Goal: Navigation & Orientation: Find specific page/section

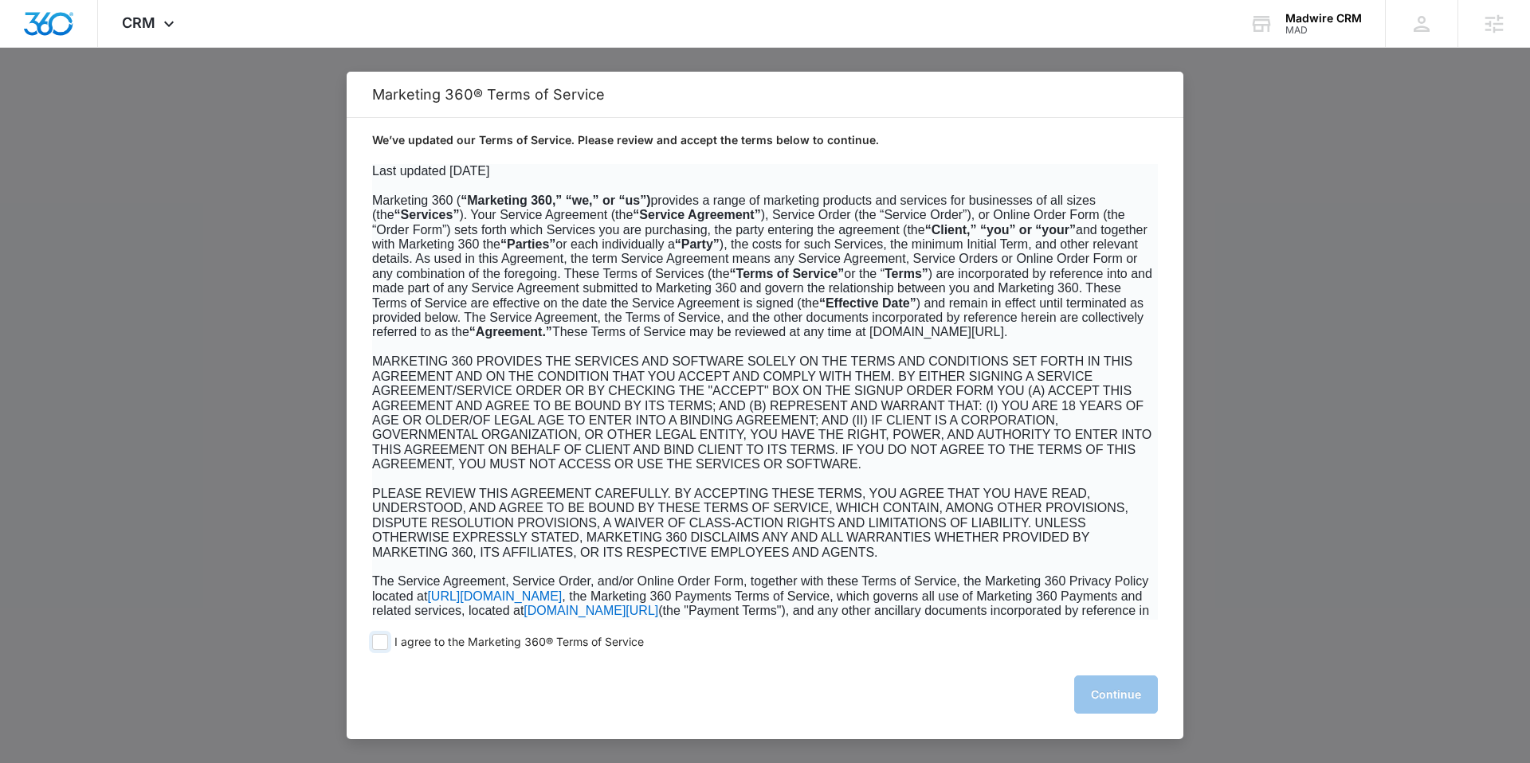
click at [381, 643] on span at bounding box center [380, 642] width 16 height 16
click at [381, 643] on input "I agree to the Marketing 360® Terms of Service" at bounding box center [380, 642] width 16 height 16
checkbox input "true"
click at [1101, 695] on button "Continue" at bounding box center [1116, 695] width 84 height 38
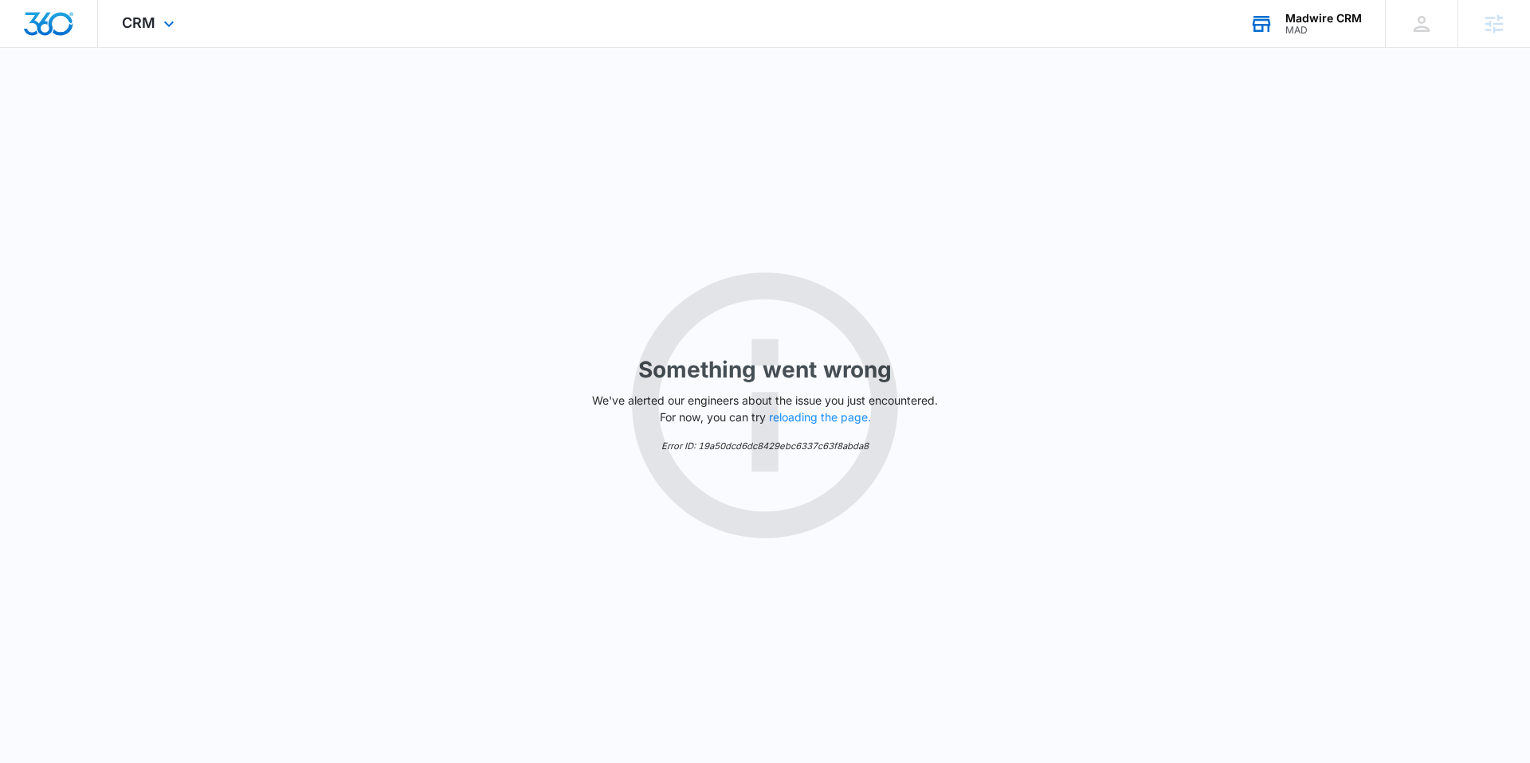
click at [1327, 25] on div "MAD" at bounding box center [1324, 30] width 77 height 11
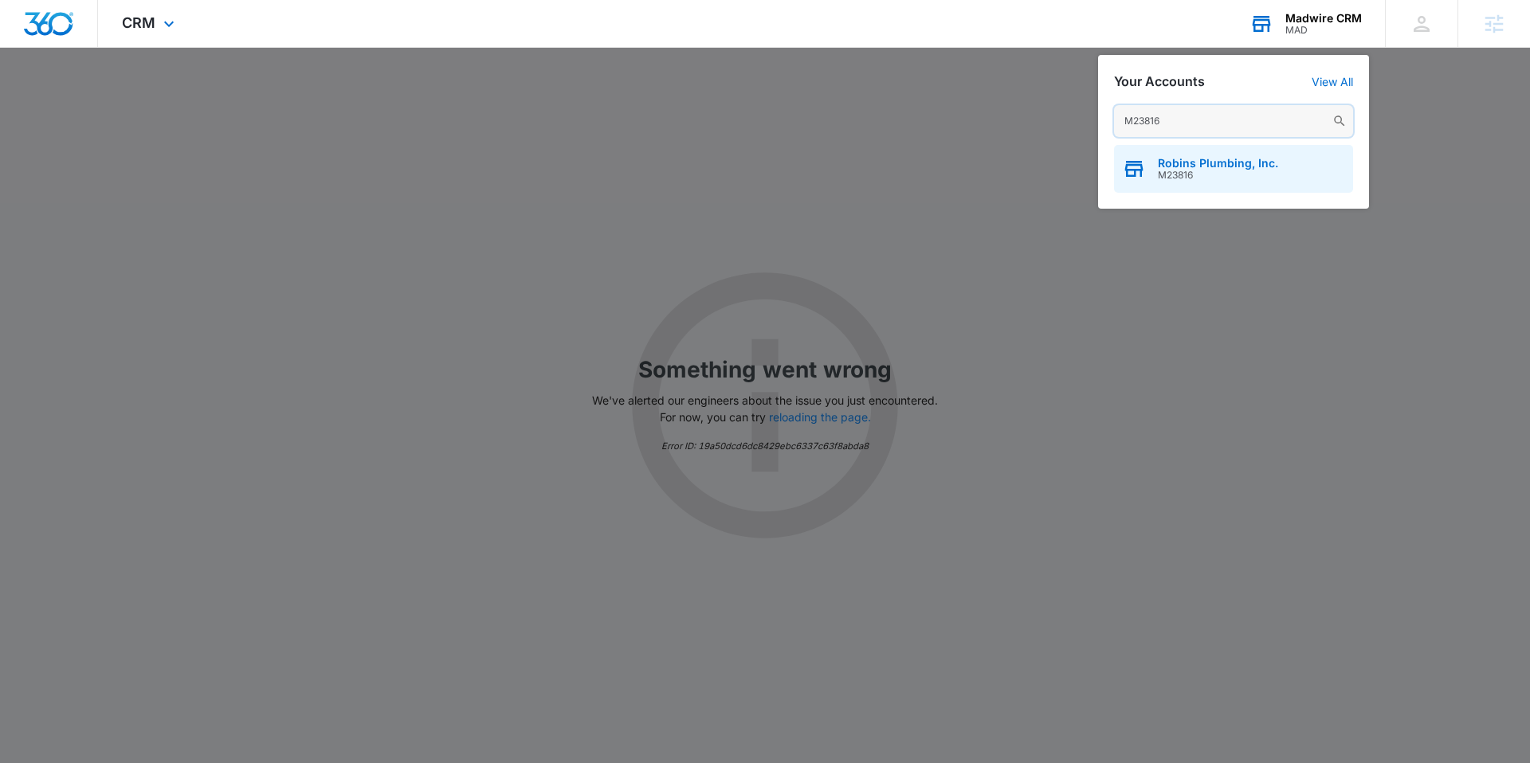
type input "M23816"
click at [1173, 159] on span "Robins Plumbing, Inc." at bounding box center [1218, 163] width 120 height 13
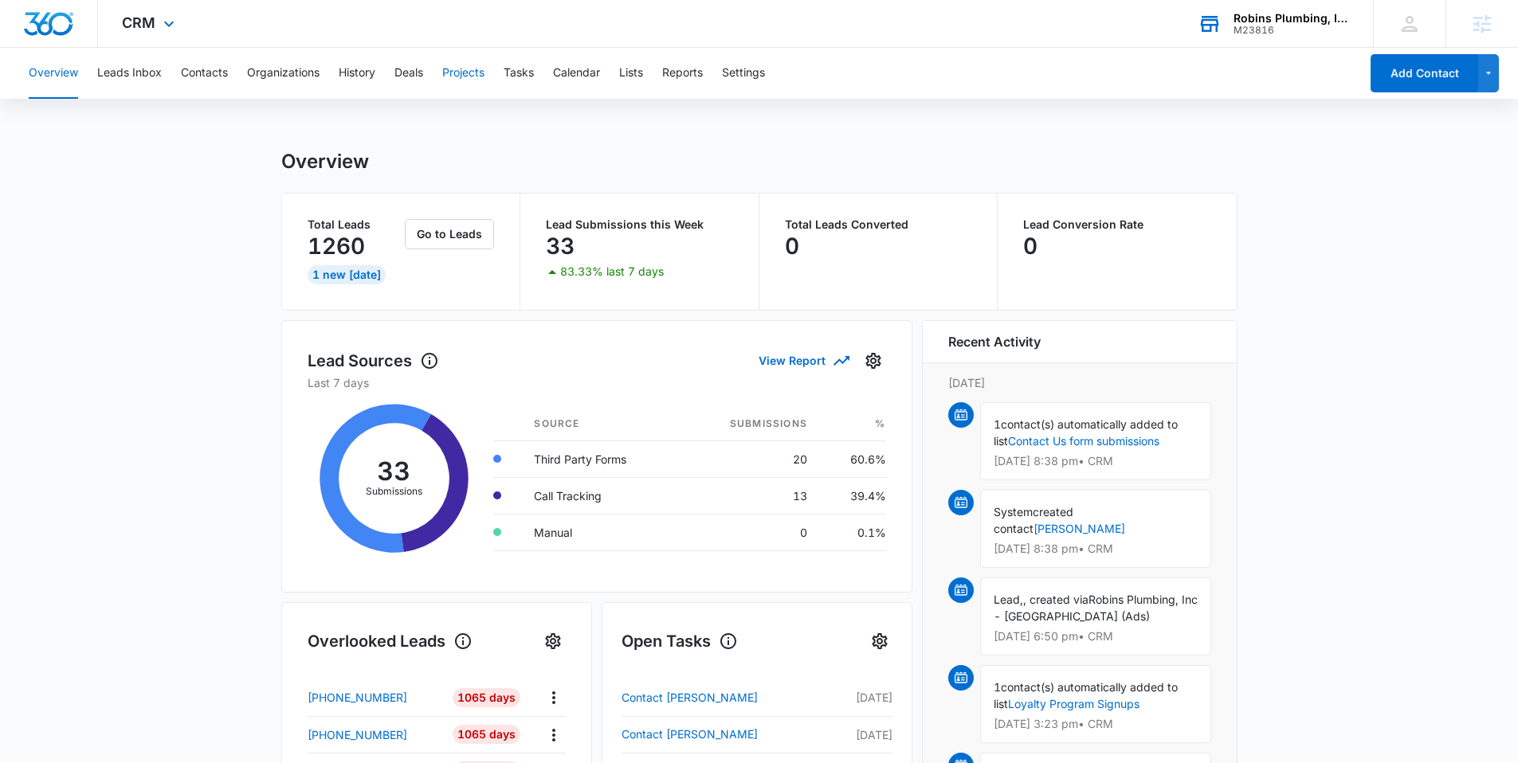
click at [458, 74] on button "Projects" at bounding box center [463, 73] width 42 height 51
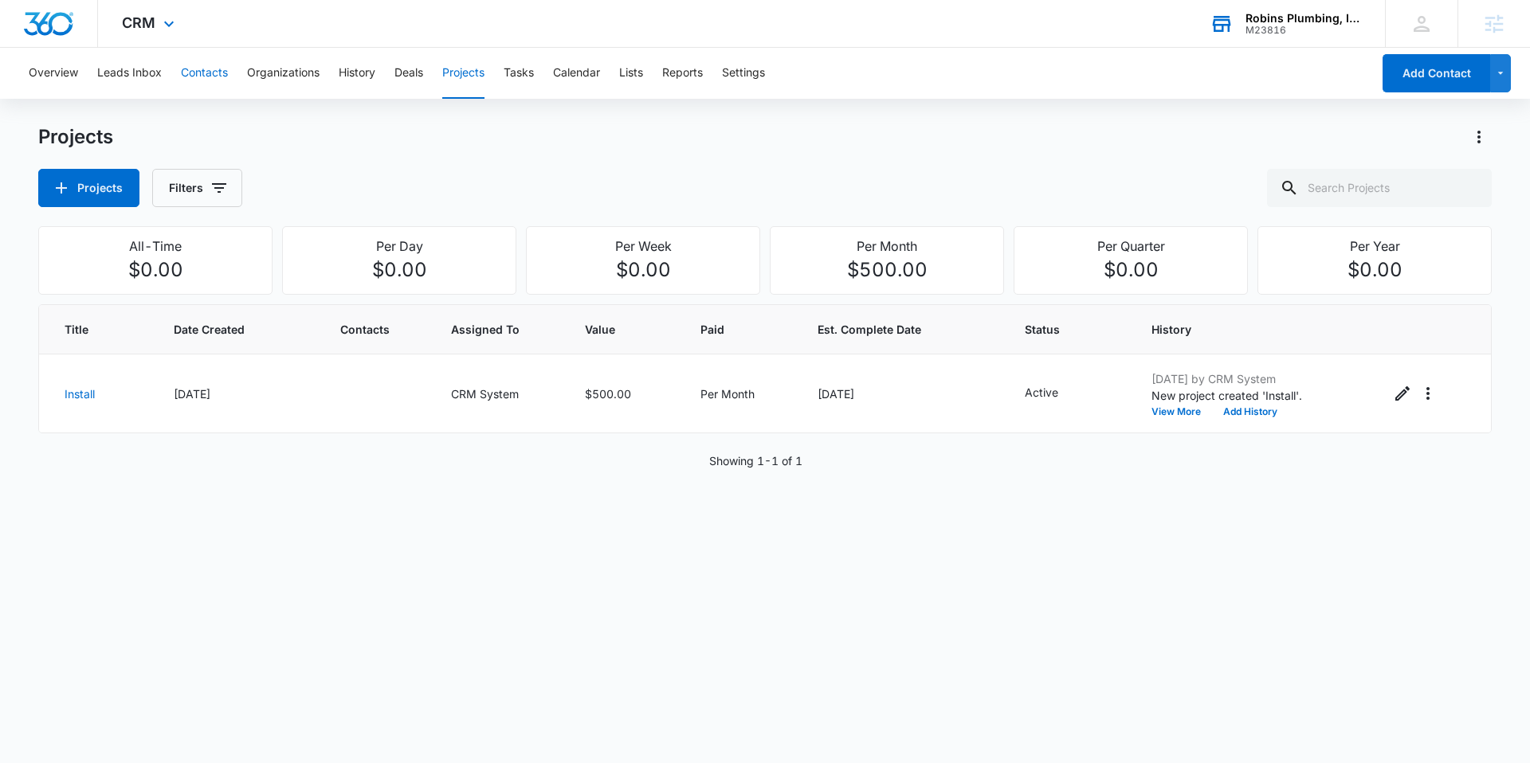
click at [200, 73] on button "Contacts" at bounding box center [204, 73] width 47 height 51
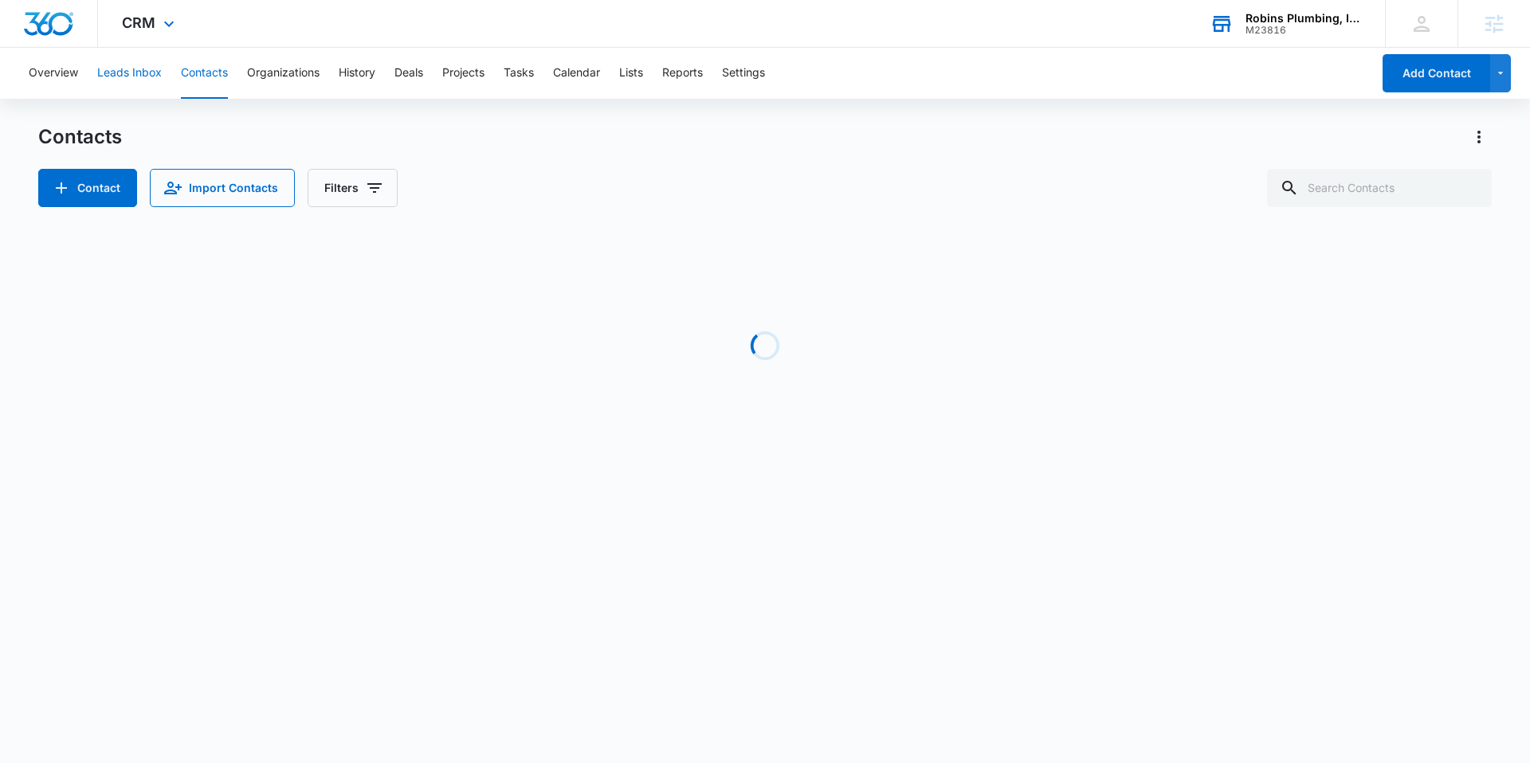
click at [145, 78] on button "Leads Inbox" at bounding box center [129, 73] width 65 height 51
click at [66, 76] on button "Overview" at bounding box center [53, 73] width 49 height 51
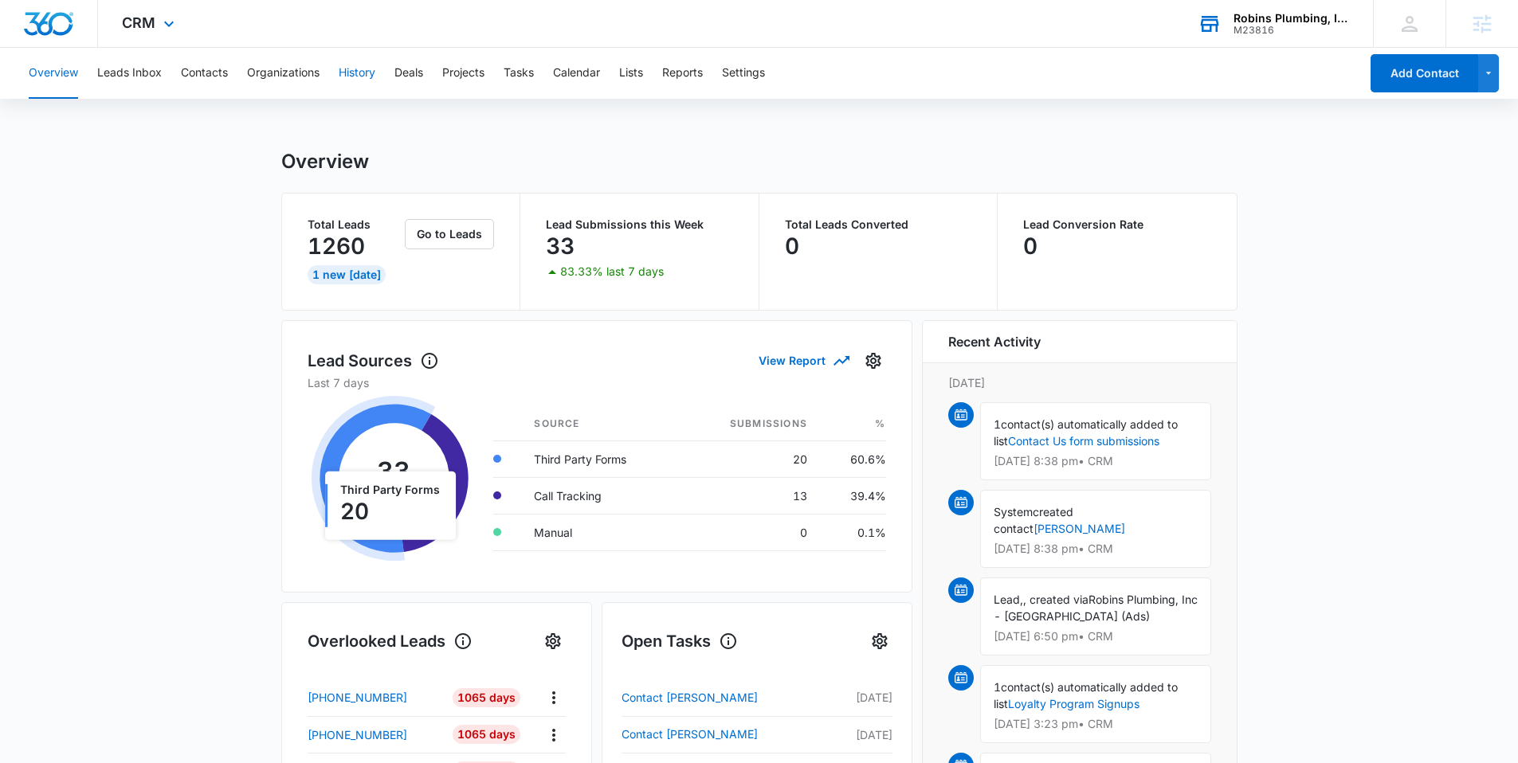
click at [362, 83] on button "History" at bounding box center [357, 73] width 37 height 51
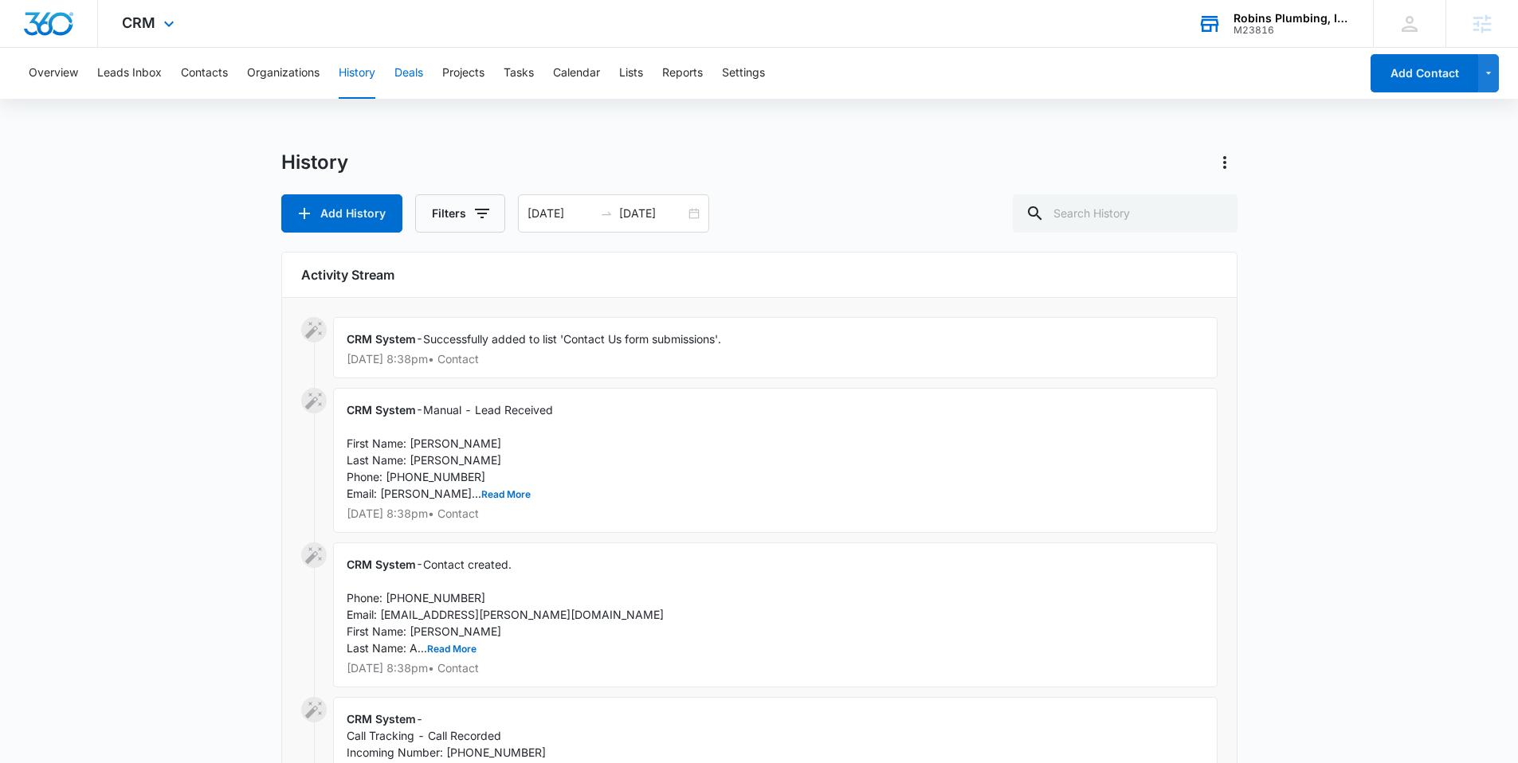
click at [414, 73] on button "Deals" at bounding box center [408, 73] width 29 height 51
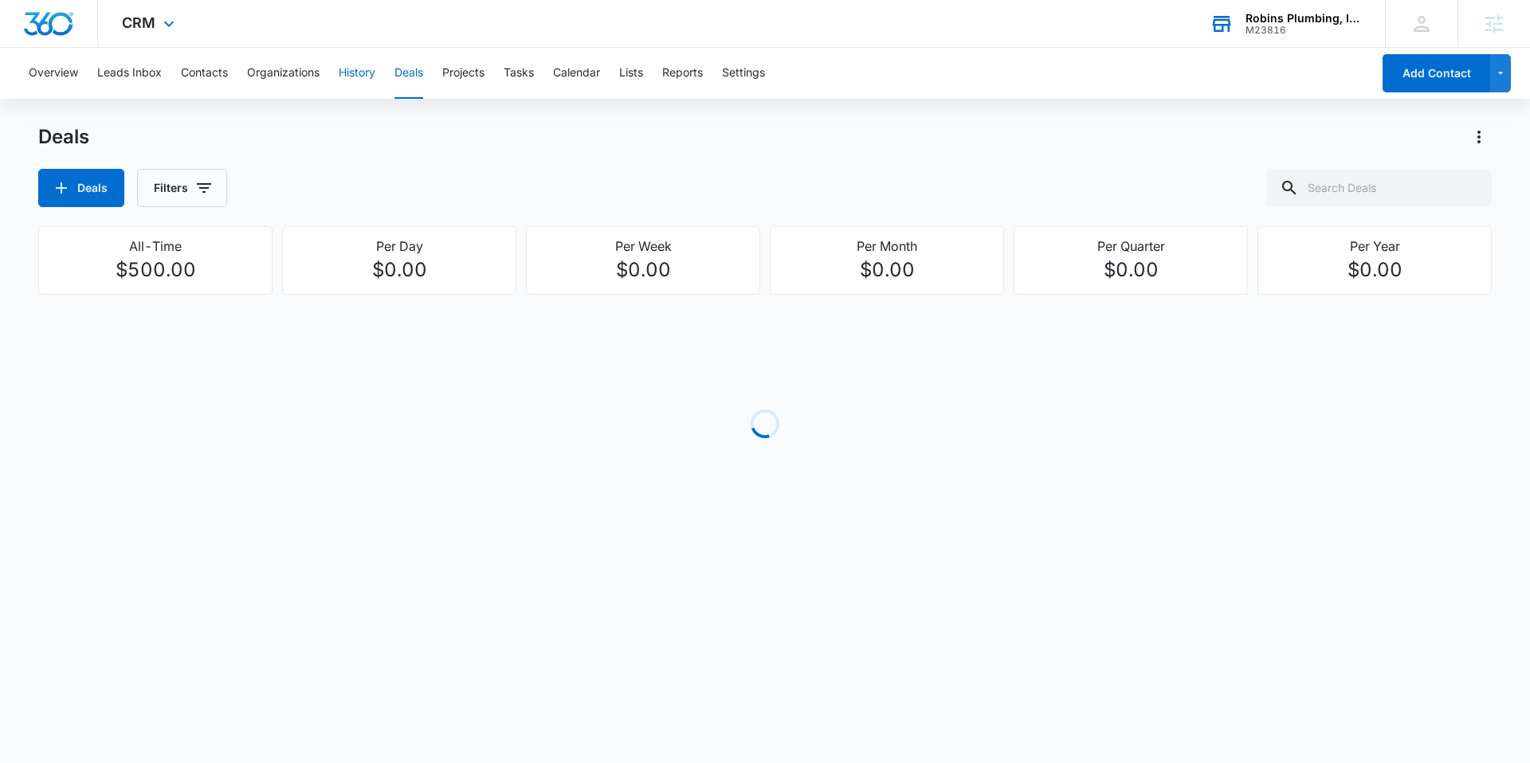
click at [353, 81] on button "History" at bounding box center [357, 73] width 37 height 51
